Goal: Information Seeking & Learning: Learn about a topic

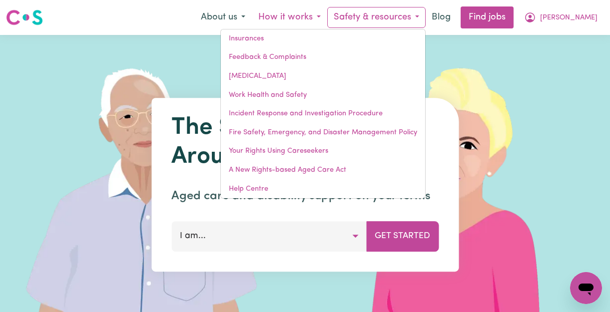
click at [327, 16] on button "How it works" at bounding box center [289, 17] width 75 height 21
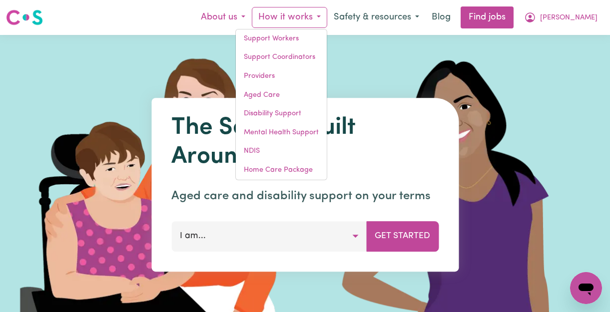
click at [252, 18] on button "About us" at bounding box center [222, 17] width 57 height 21
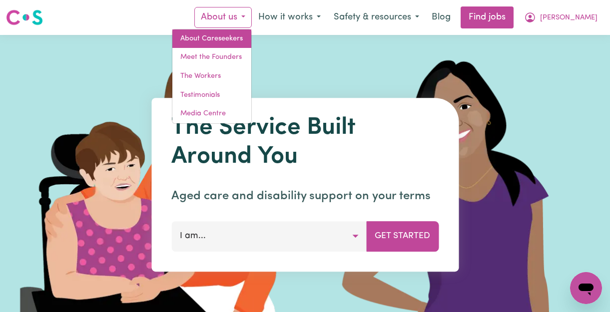
click at [251, 34] on link "About Careseekers" at bounding box center [211, 38] width 79 height 19
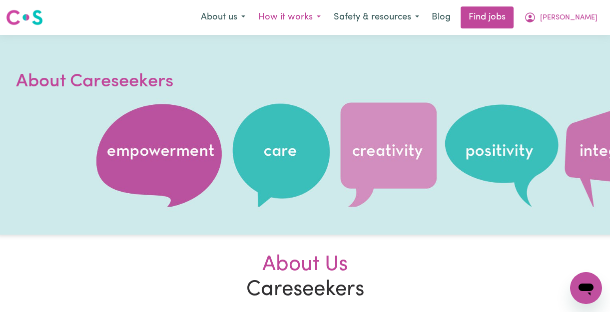
click at [327, 20] on button "How it works" at bounding box center [289, 17] width 75 height 21
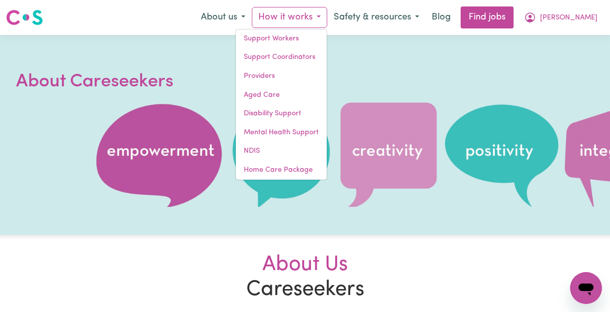
click at [327, 20] on button "How it works" at bounding box center [289, 17] width 75 height 21
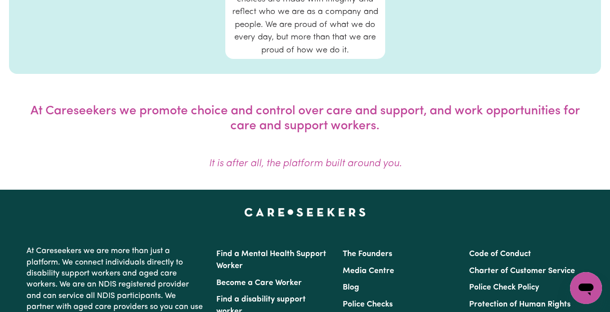
scroll to position [850, 0]
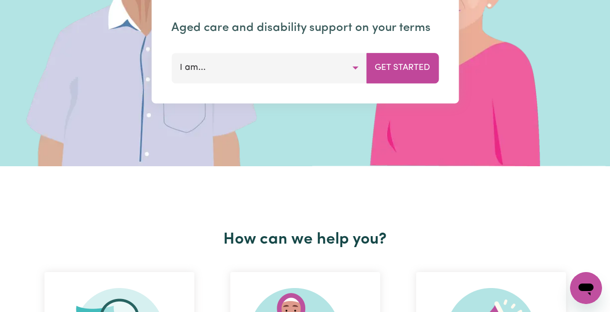
scroll to position [15, 0]
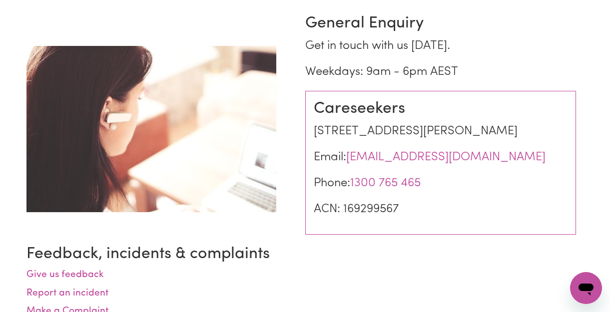
scroll to position [102, 0]
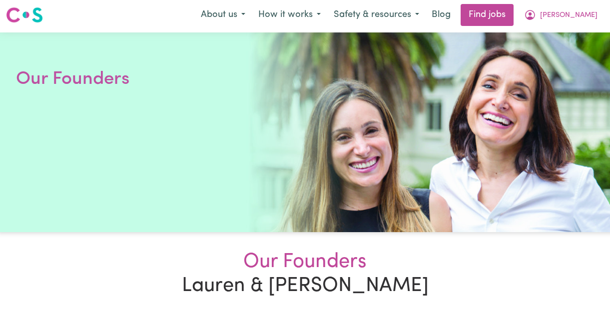
scroll to position [3, 0]
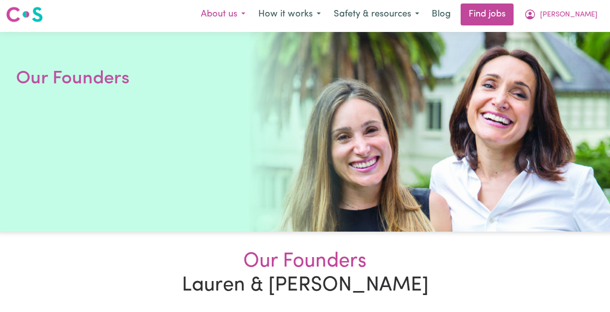
click at [252, 12] on button "About us" at bounding box center [222, 14] width 57 height 21
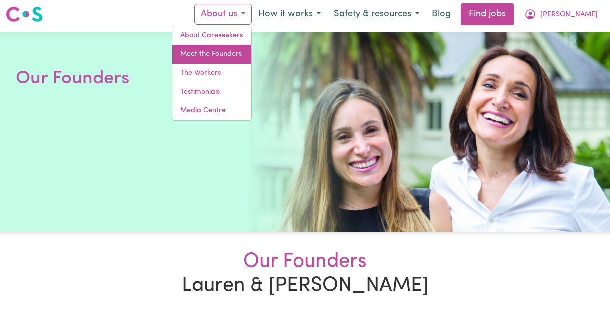
click at [251, 57] on link "Meet the Founders" at bounding box center [211, 54] width 79 height 19
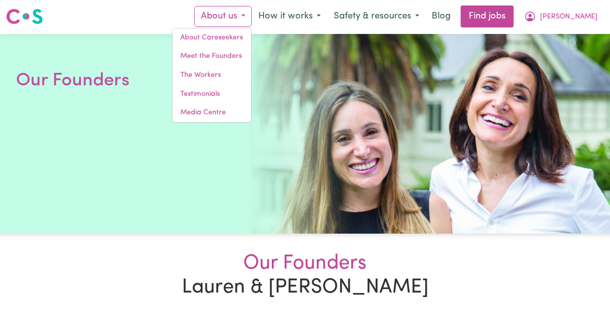
click at [161, 17] on div "Menu About us About Careseekers Meet the Founders The Workers Testimonials Medi…" at bounding box center [305, 16] width 610 height 23
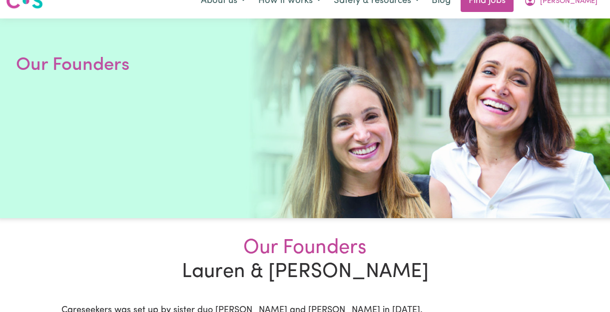
scroll to position [0, 0]
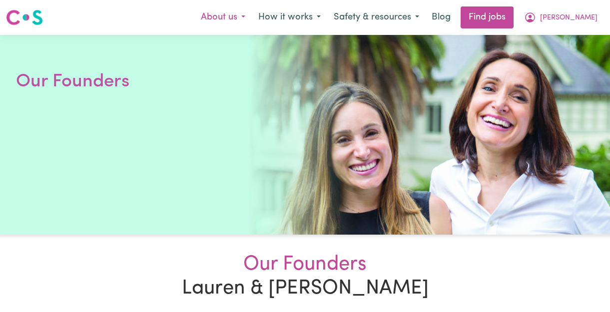
click at [252, 16] on button "About us" at bounding box center [222, 17] width 57 height 21
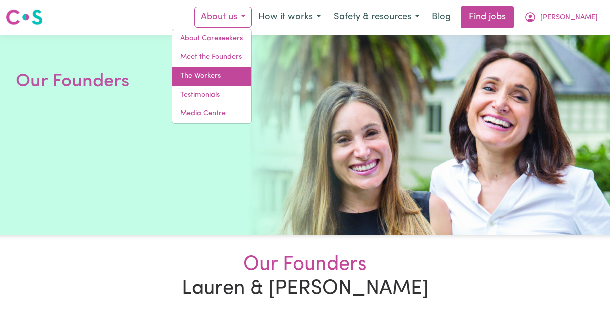
click at [251, 71] on link "The Workers" at bounding box center [211, 76] width 79 height 19
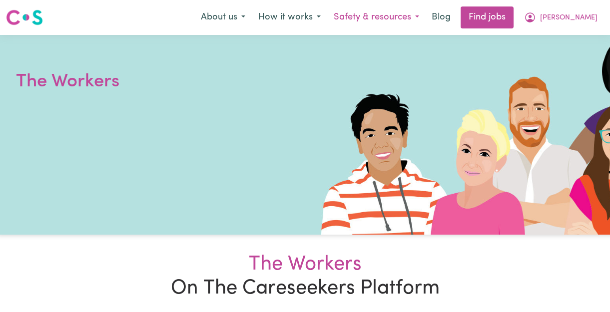
click at [418, 16] on button "Safety & resources" at bounding box center [376, 17] width 98 height 21
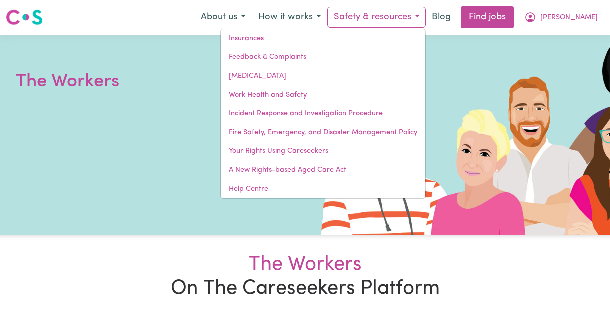
click at [418, 16] on button "Safety & resources" at bounding box center [376, 17] width 98 height 21
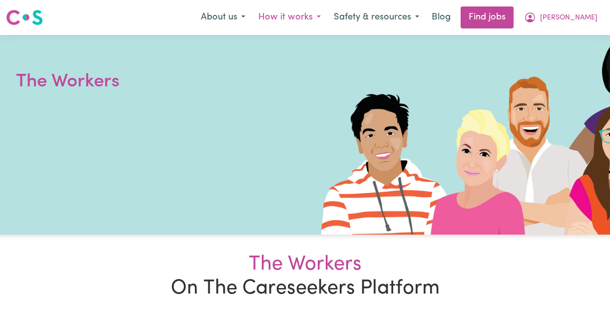
click at [327, 15] on button "How it works" at bounding box center [289, 17] width 75 height 21
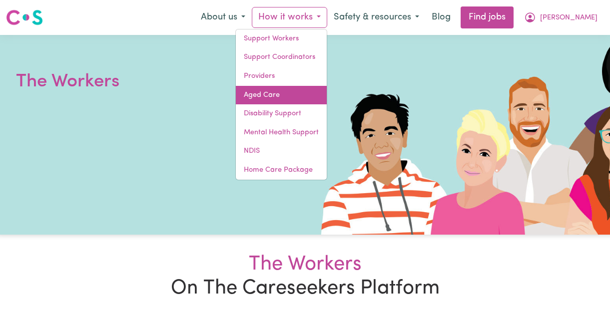
click at [321, 99] on link "Aged Care" at bounding box center [281, 95] width 91 height 19
